Goal: Task Accomplishment & Management: Complete application form

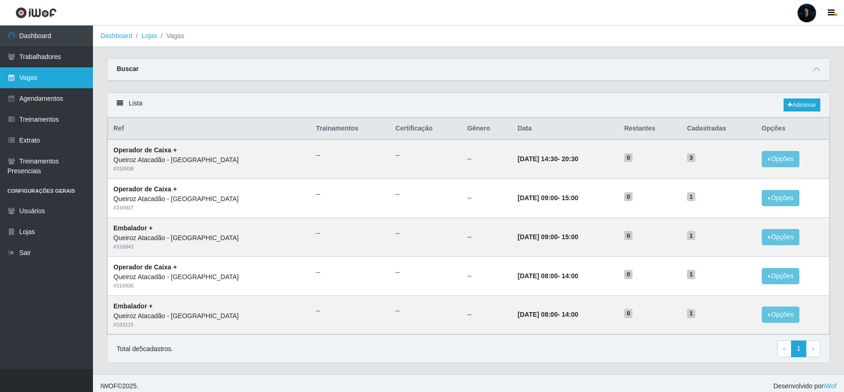
click at [10, 78] on icon at bounding box center [11, 77] width 8 height 7
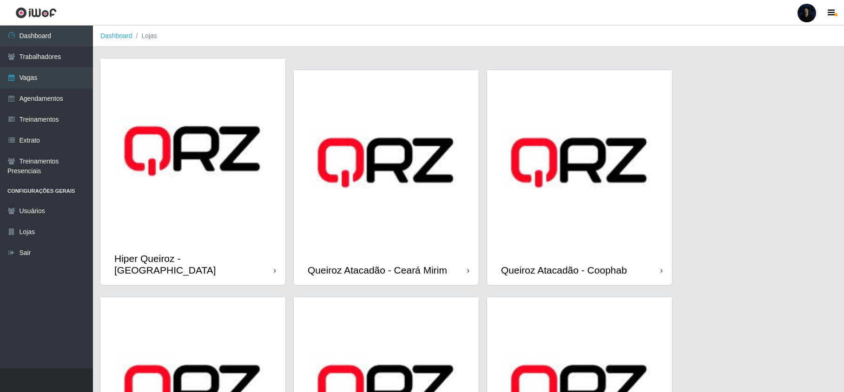
click at [173, 136] on img at bounding box center [192, 151] width 185 height 185
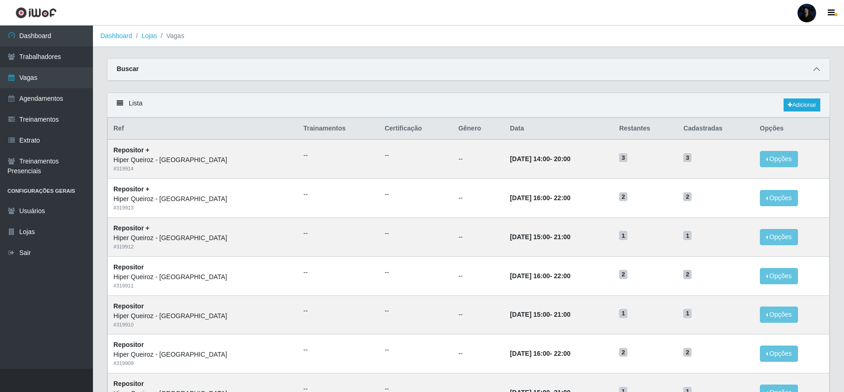
click at [815, 66] on icon at bounding box center [816, 69] width 7 height 7
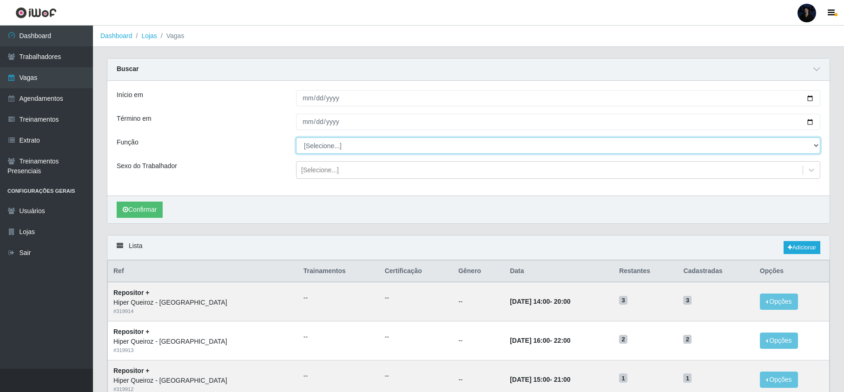
click at [430, 145] on select "[Selecione...] ASG ASG + ASG ++ Embalador Embalador + Embalador ++ Repositor Re…" at bounding box center [558, 146] width 524 height 16
select select "16"
click at [296, 138] on select "[Selecione...] ASG ASG + ASG ++ Embalador Embalador + Embalador ++ Repositor Re…" at bounding box center [558, 146] width 524 height 16
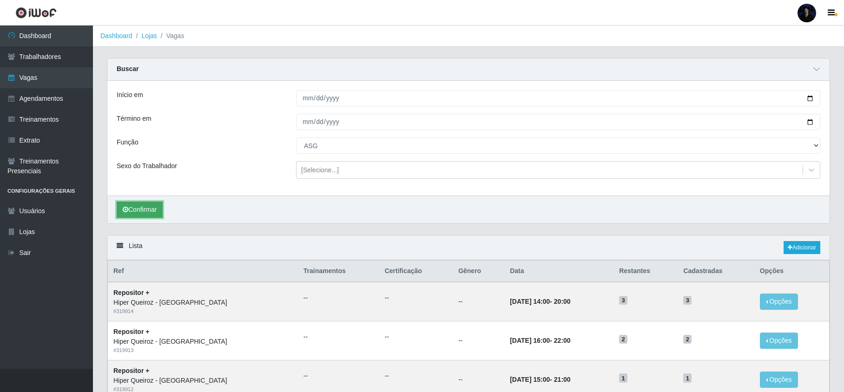
click at [128, 207] on icon "submit" at bounding box center [126, 209] width 6 height 7
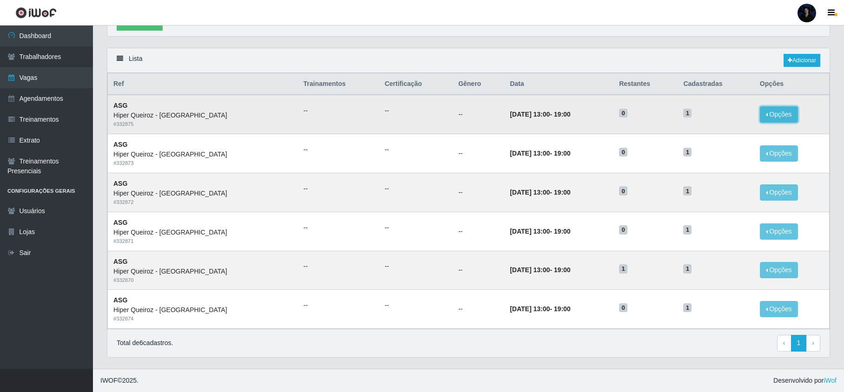
click at [779, 113] on button "Opções" at bounding box center [779, 114] width 38 height 16
click at [709, 112] on link "Editar" at bounding box center [707, 115] width 26 height 7
